Goal: Answer question/provide support

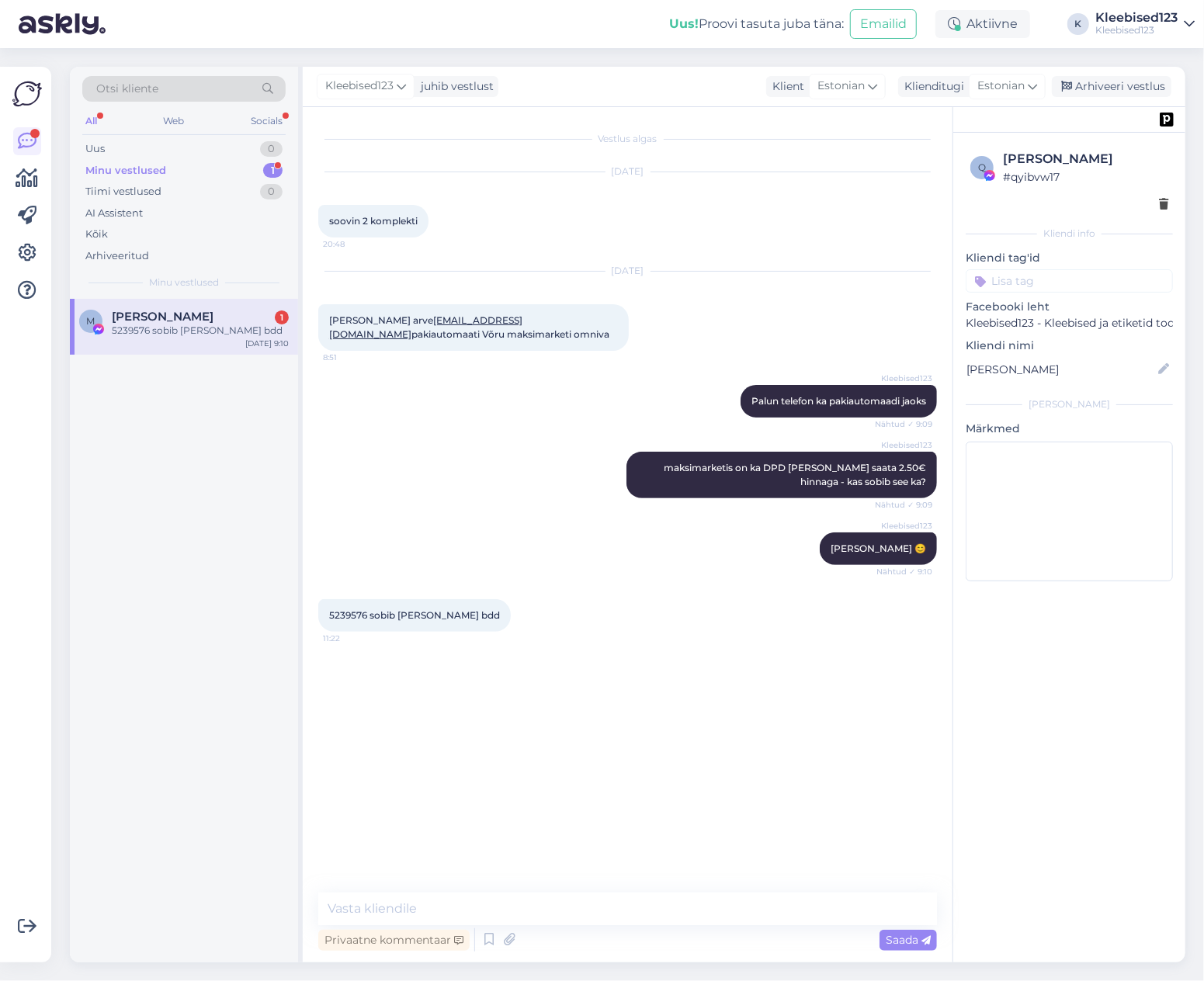
click at [152, 324] on div "5239576 sobib [PERSON_NAME] bdd" at bounding box center [200, 331] width 177 height 14
click at [345, 621] on span "5239576 sobib [PERSON_NAME] bdd" at bounding box center [414, 615] width 171 height 12
copy span "5239576"
drag, startPoint x: 185, startPoint y: 322, endPoint x: 178, endPoint y: 316, distance: 9.3
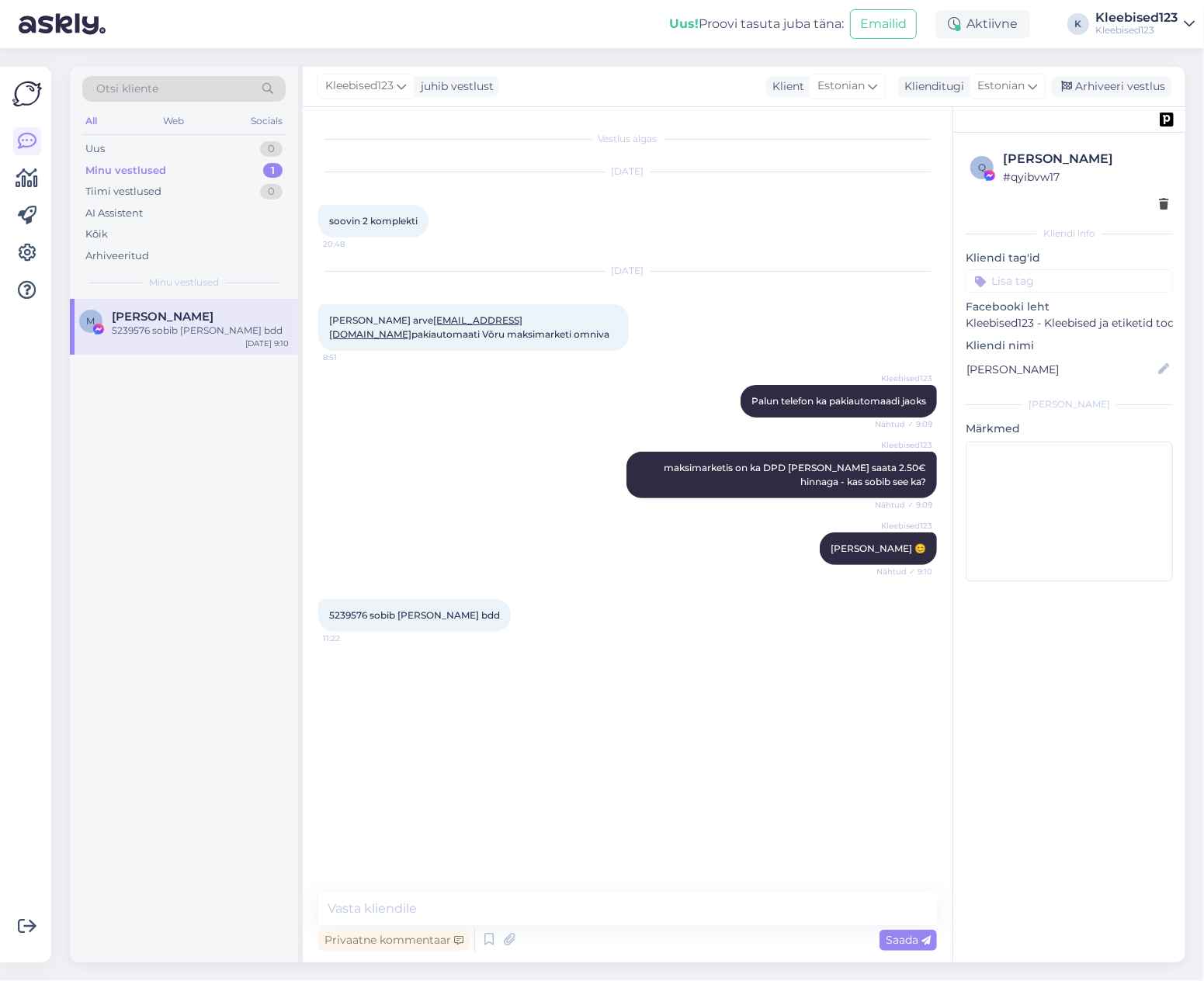
click at [185, 324] on div "5239576 sobib [PERSON_NAME] bdd" at bounding box center [200, 331] width 177 height 14
click at [491, 917] on textarea at bounding box center [627, 909] width 619 height 33
paste textarea "Täname tellimuse eest 😊 Tellimus on vormistatud, [PERSON_NAME] e-kirjaga saadet…"
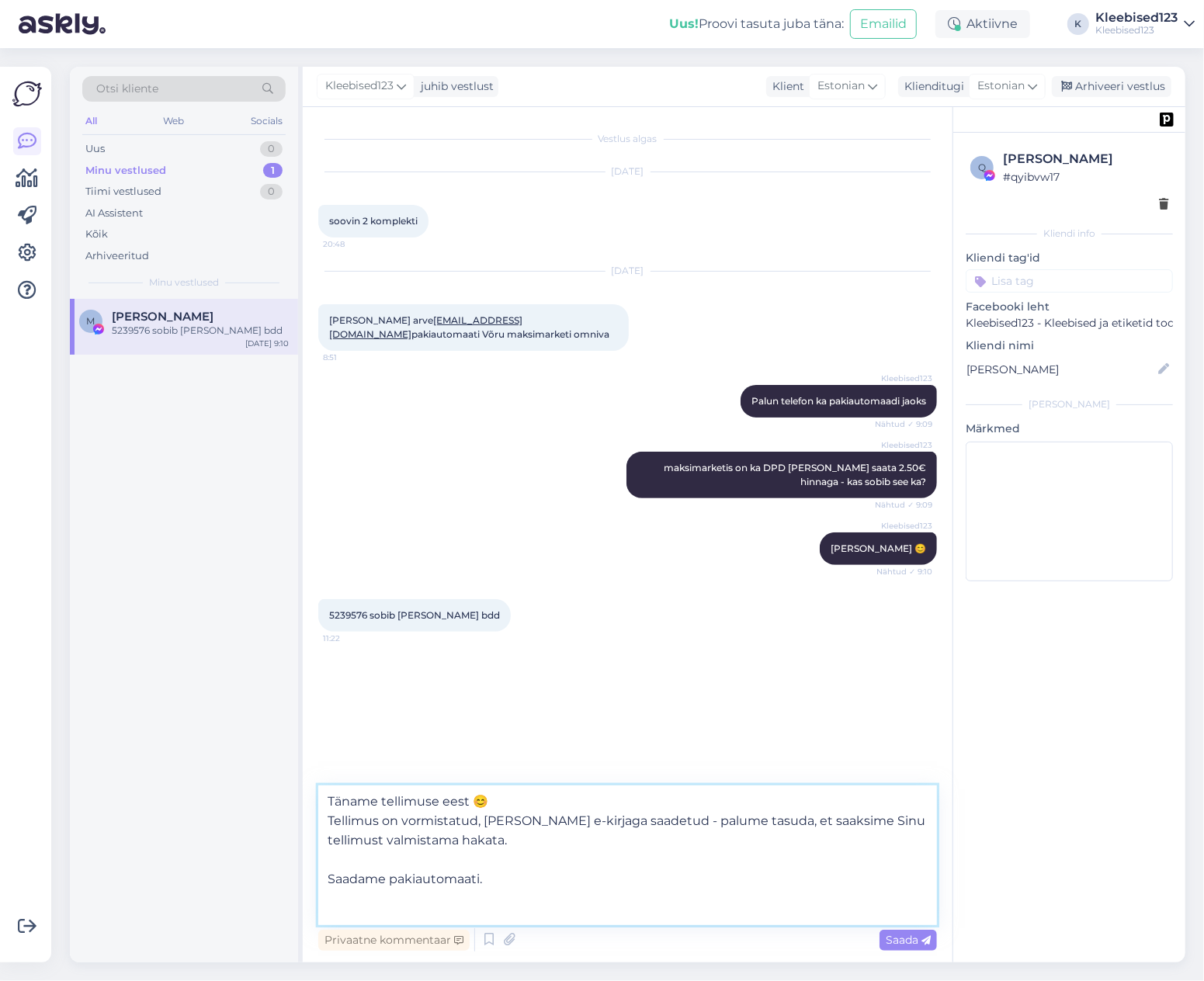
click at [326, 795] on textarea "Täname tellimuse eest 😊 Tellimus on vormistatud, [PERSON_NAME] e-kirjaga saadet…" at bounding box center [627, 856] width 619 height 140
click at [387, 800] on textarea "Suurepäeane, täname tellimuse eest 😊 Tellimus on vormistatud, [PERSON_NAME] e-k…" at bounding box center [627, 856] width 619 height 140
type textarea "Suurepärane, täname tellimuse eest 😊 Tellimus on vormistatud, [PERSON_NAME] e-k…"
click at [901, 944] on span "Saada" at bounding box center [908, 940] width 45 height 14
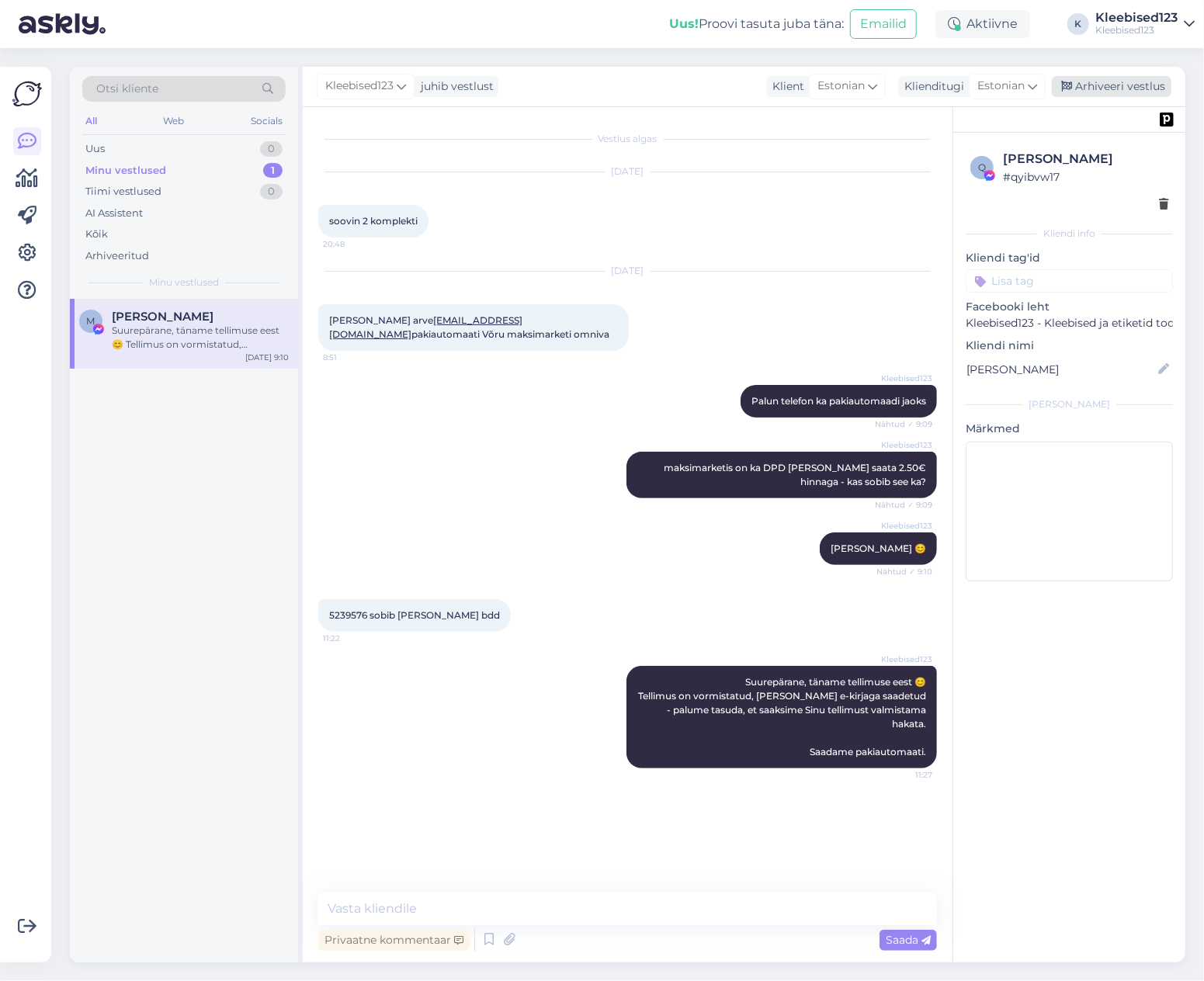
click at [1116, 87] on div "Arhiveeri vestlus" at bounding box center [1112, 86] width 120 height 21
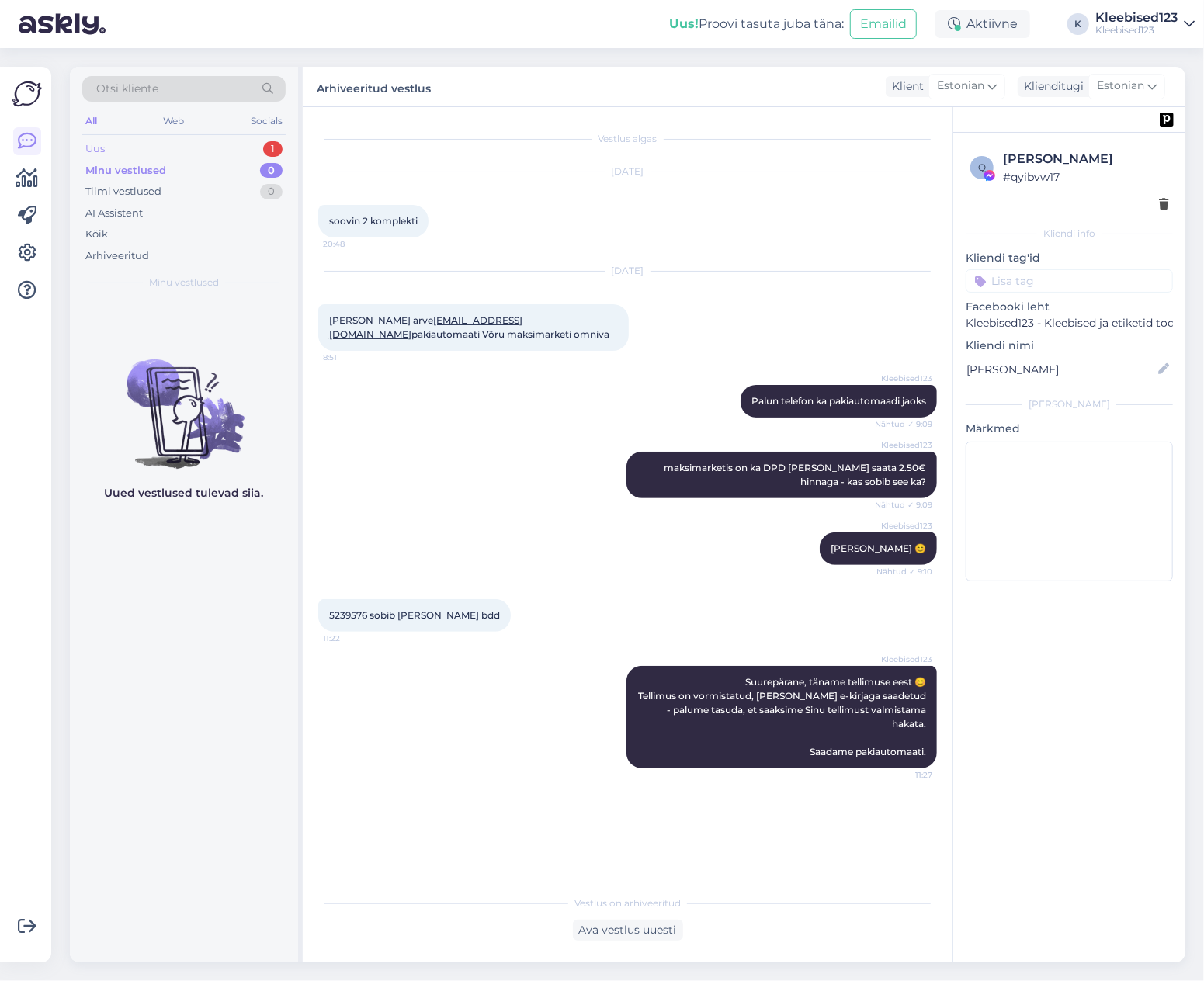
click at [193, 148] on div "Uus 1" at bounding box center [183, 149] width 203 height 22
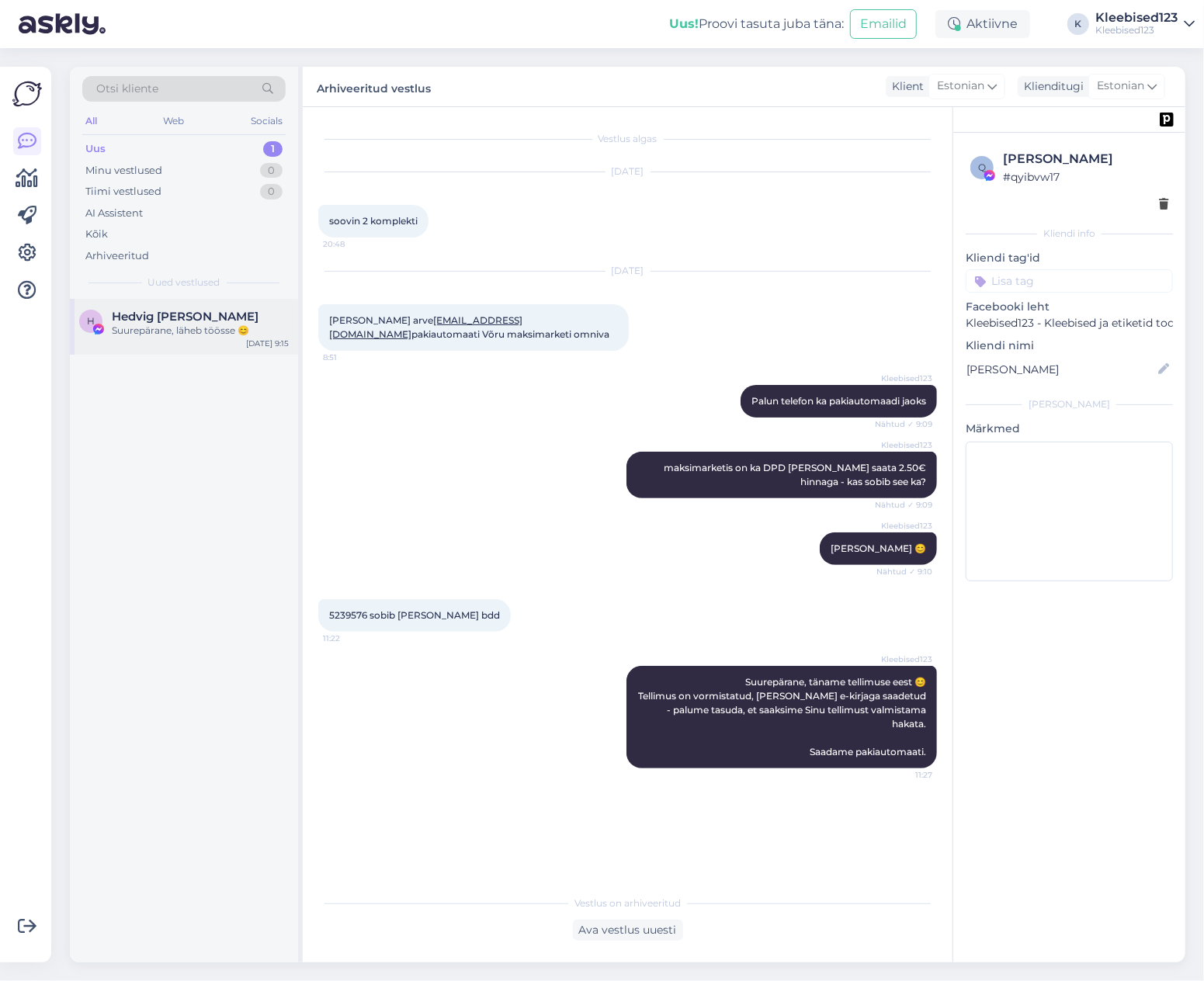
click at [137, 304] on div "H Hedvig [PERSON_NAME] Suurepärane, läheb töösse 😊 [DATE] 9:15" at bounding box center [184, 327] width 228 height 56
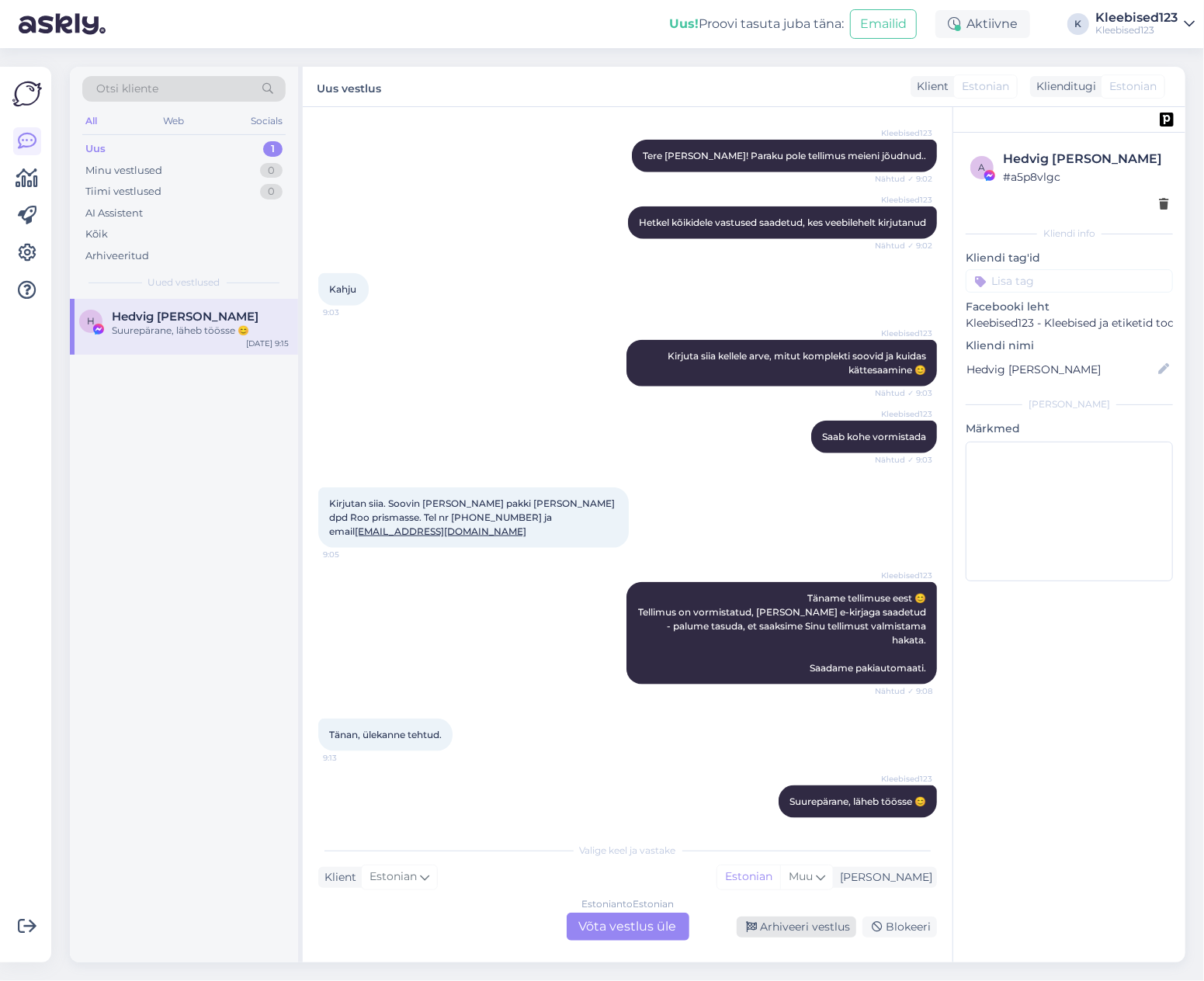
click at [810, 932] on div "Arhiveeri vestlus" at bounding box center [797, 927] width 120 height 21
